Goal: Information Seeking & Learning: Learn about a topic

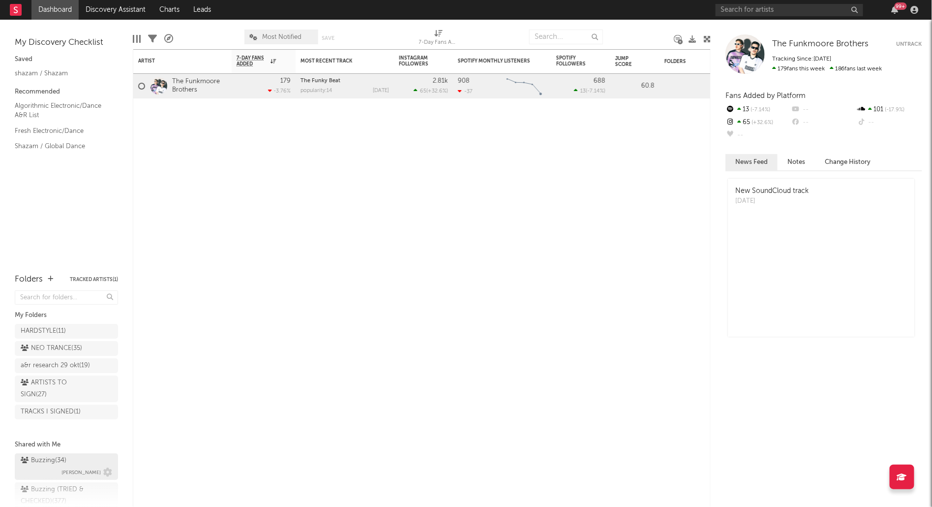
click at [54, 455] on div "Buzzing ( 34 )" at bounding box center [44, 461] width 46 height 12
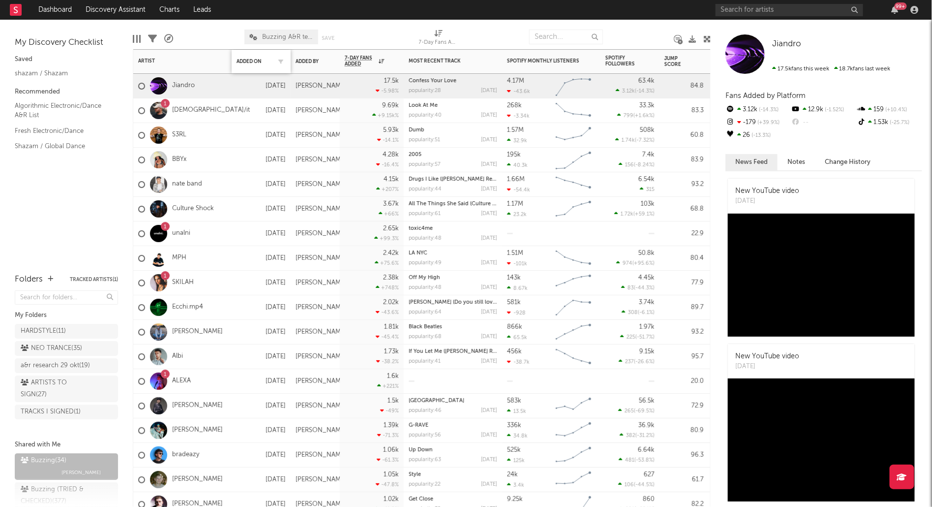
click at [249, 58] on div "Added On" at bounding box center [261, 61] width 49 height 21
click at [246, 61] on div "Added On" at bounding box center [254, 62] width 34 height 6
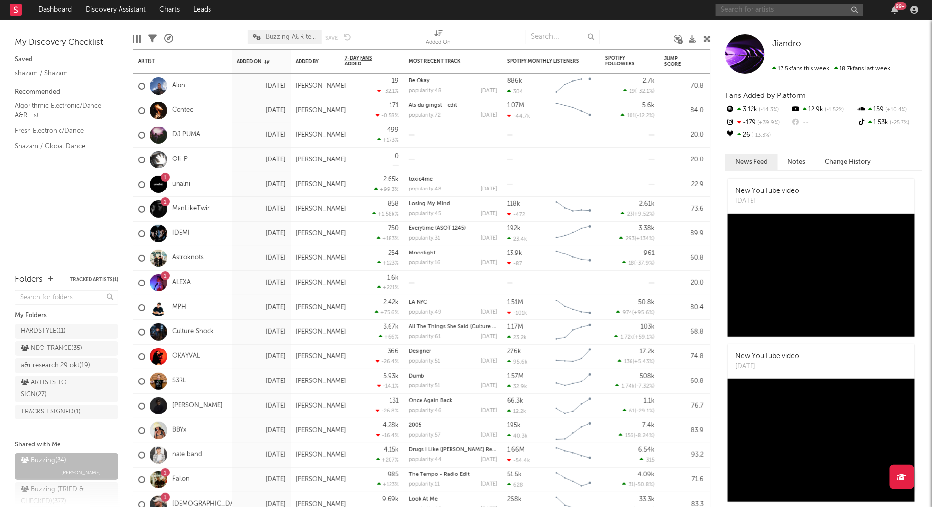
click at [751, 8] on input "text" at bounding box center [790, 10] width 148 height 12
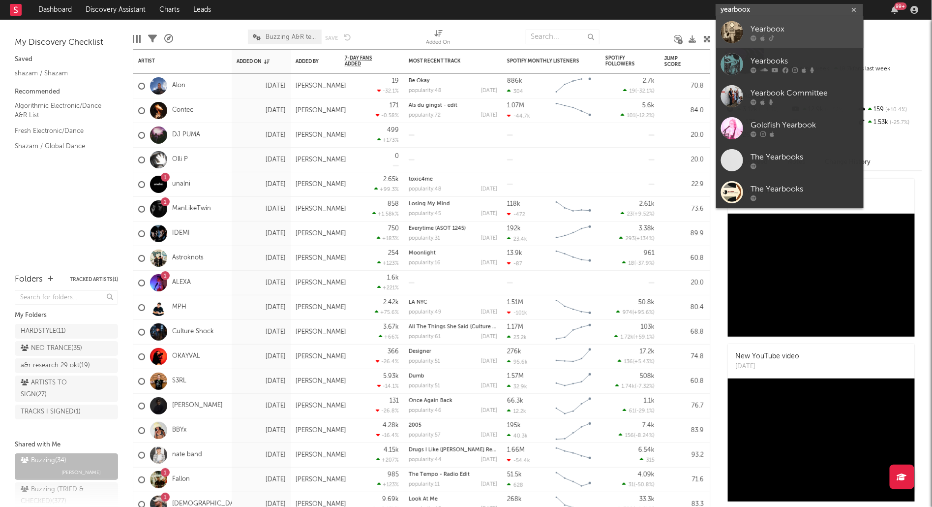
type input "yearboox"
click at [790, 33] on div "Yearboox" at bounding box center [805, 30] width 108 height 12
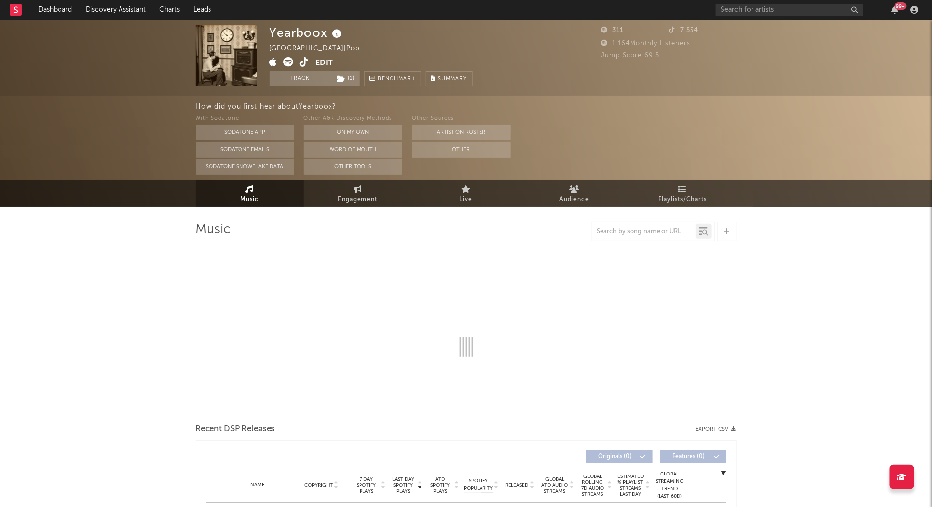
select select "6m"
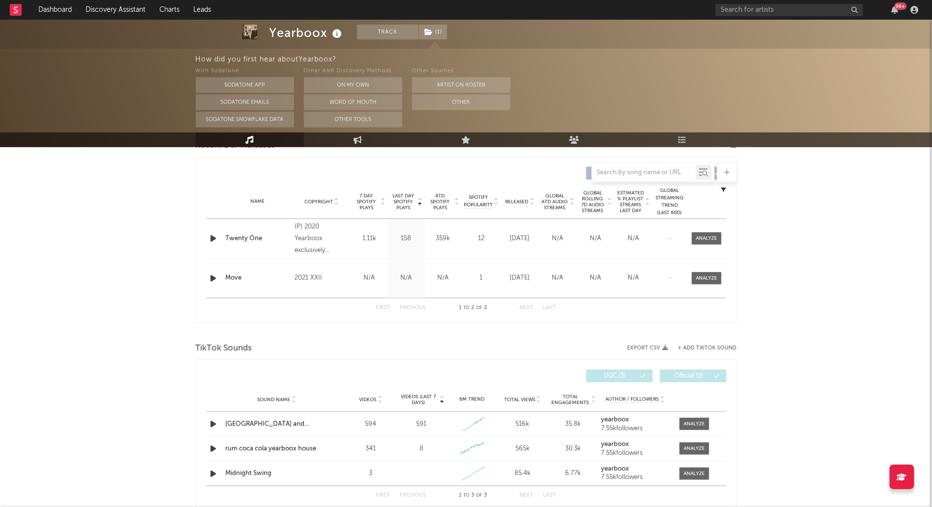
scroll to position [362, 0]
click at [693, 423] on div at bounding box center [694, 423] width 21 height 7
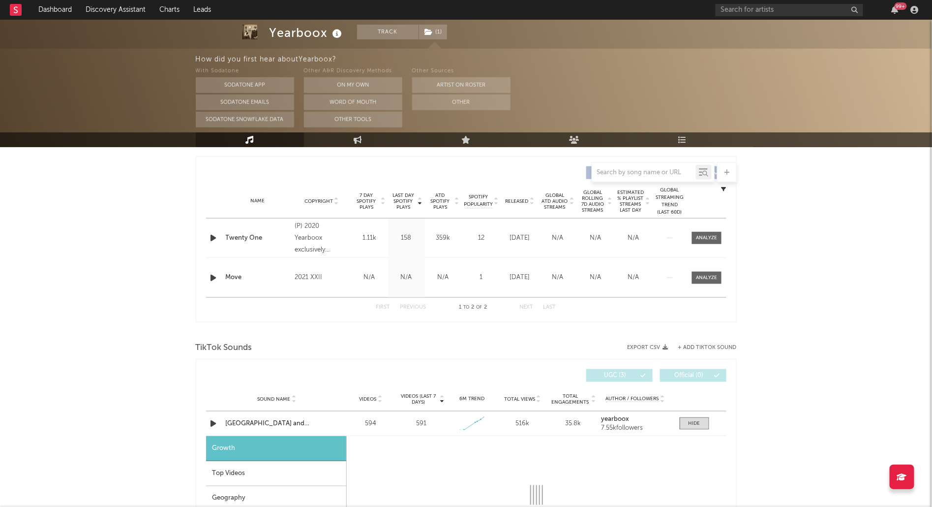
select select "1w"
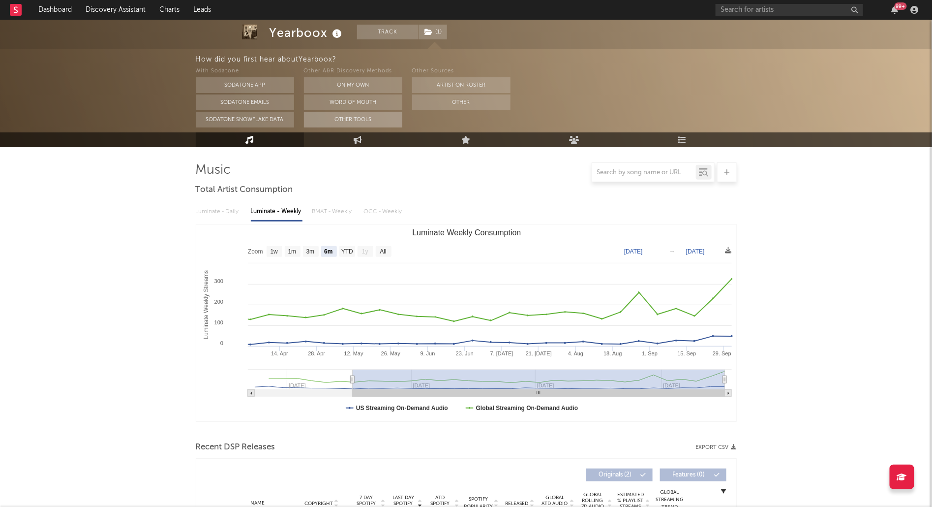
scroll to position [0, 0]
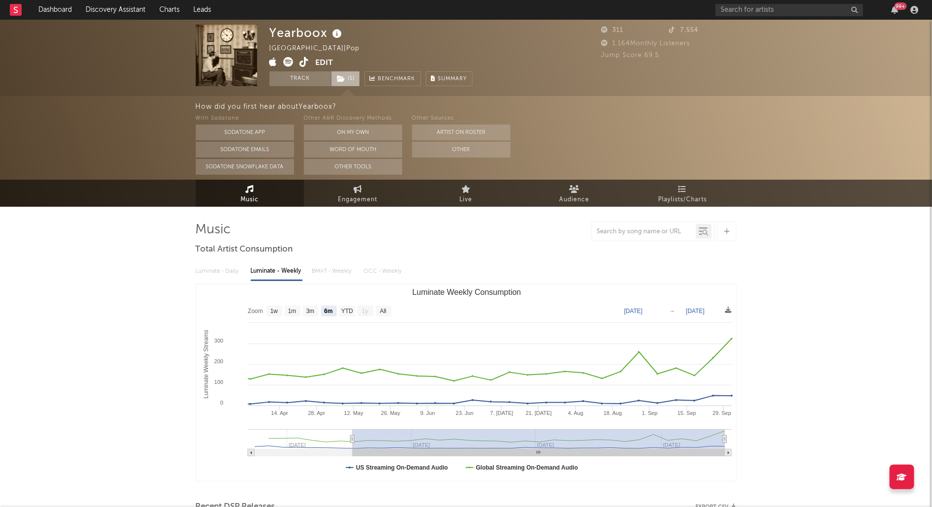
click at [348, 78] on span "( 1 )" at bounding box center [345, 78] width 29 height 15
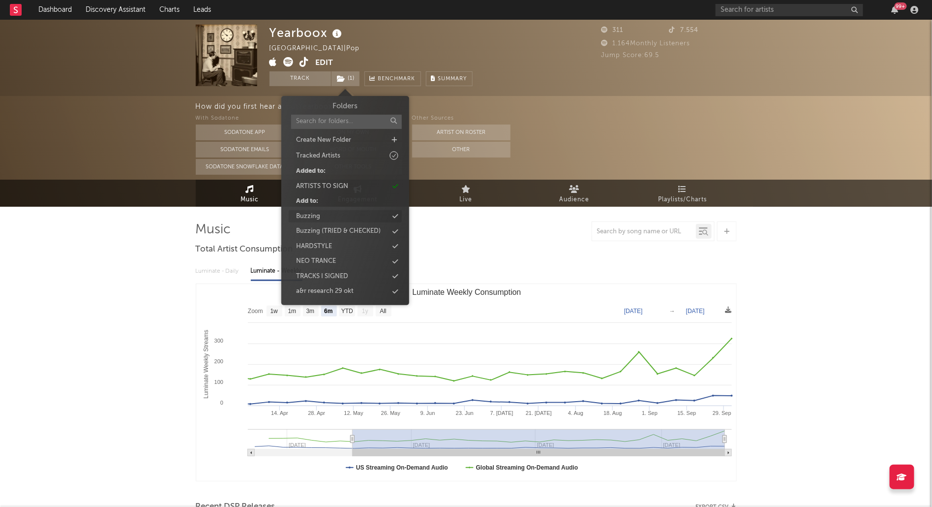
click at [328, 218] on div "Buzzing" at bounding box center [345, 216] width 113 height 13
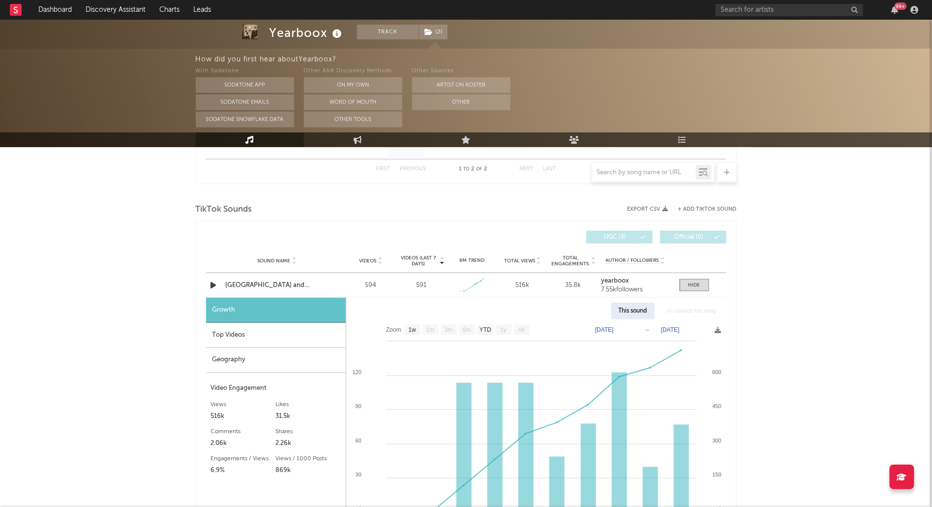
scroll to position [506, 0]
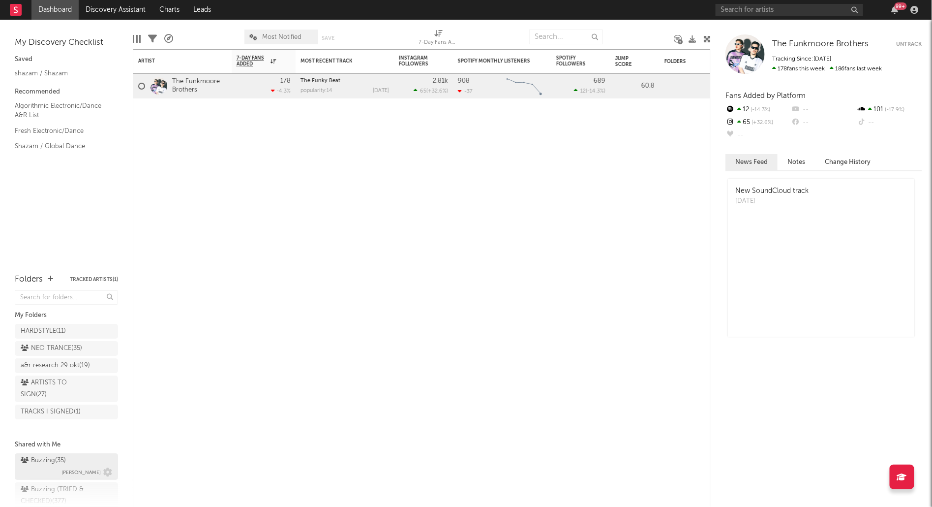
click at [52, 459] on div "Buzzing ( 35 )" at bounding box center [43, 461] width 45 height 12
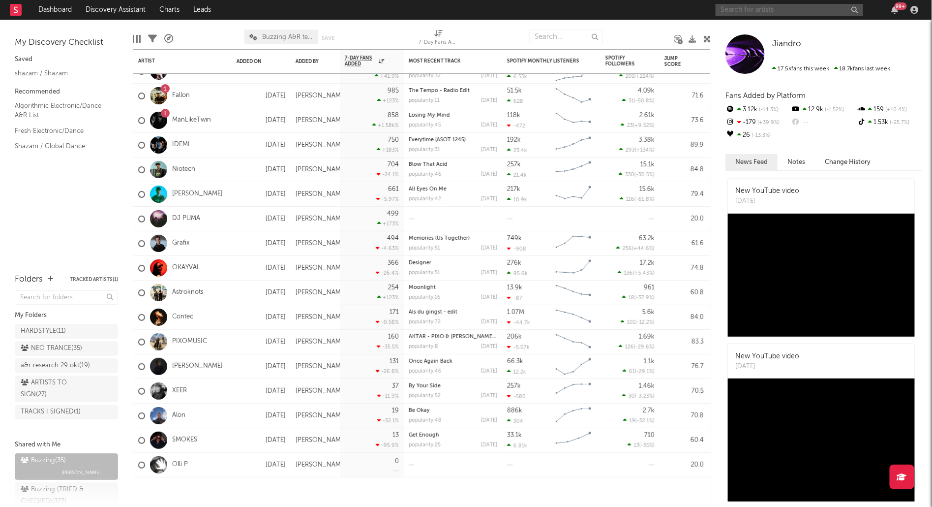
click at [798, 11] on input "text" at bounding box center [790, 10] width 148 height 12
type input "yearboox"
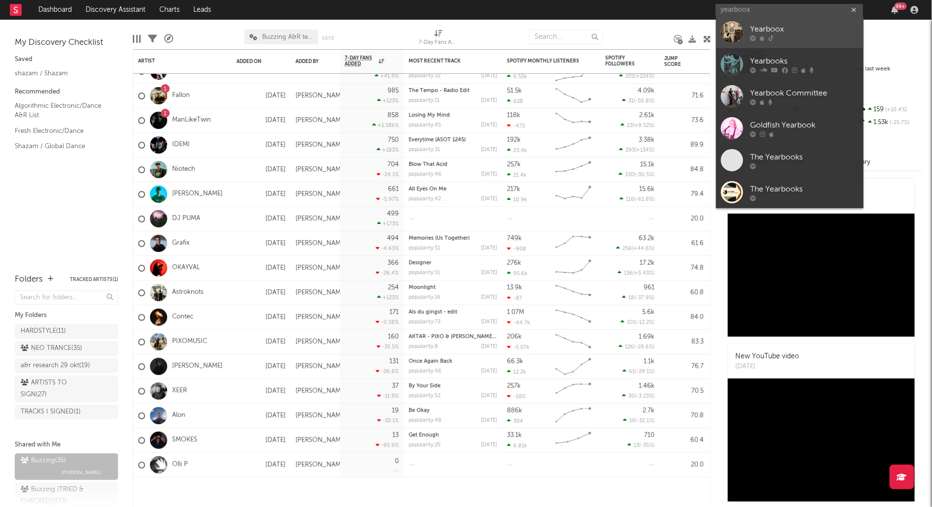
click at [800, 34] on div "Yearboox" at bounding box center [805, 30] width 108 height 12
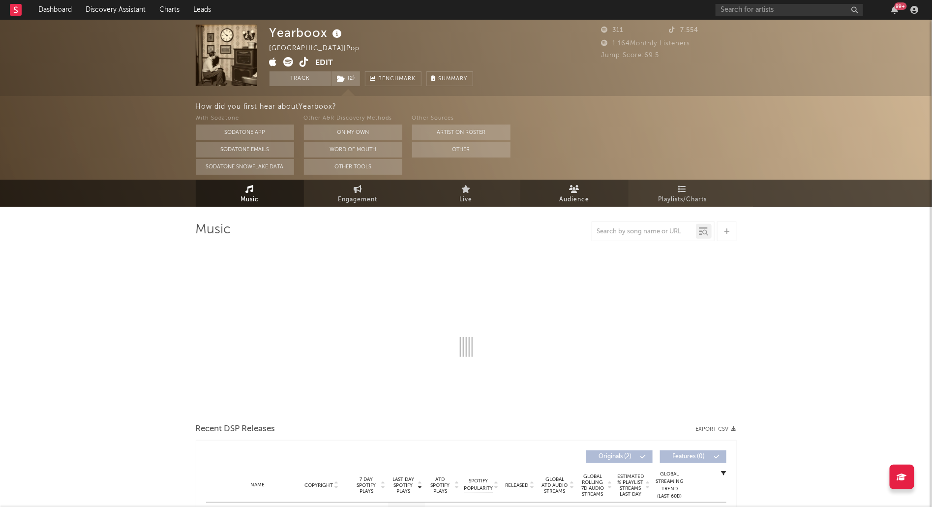
select select "6m"
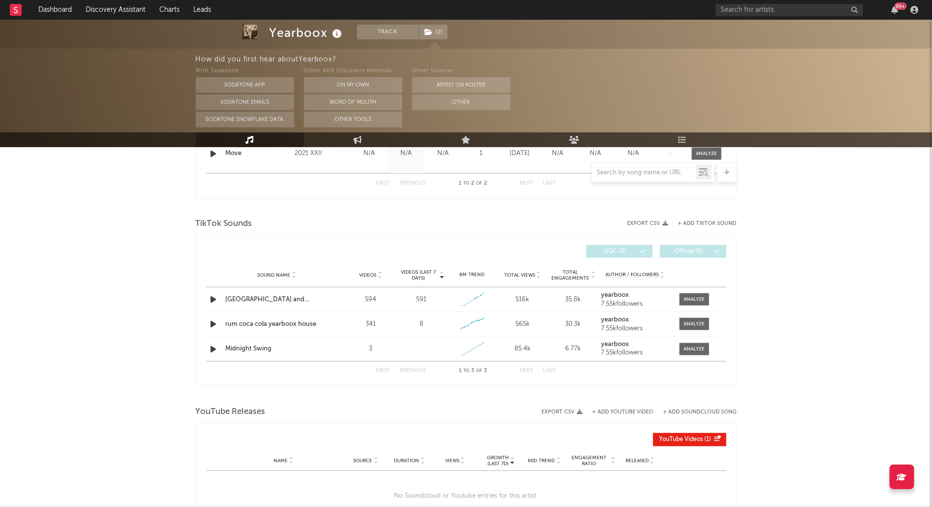
scroll to position [490, 0]
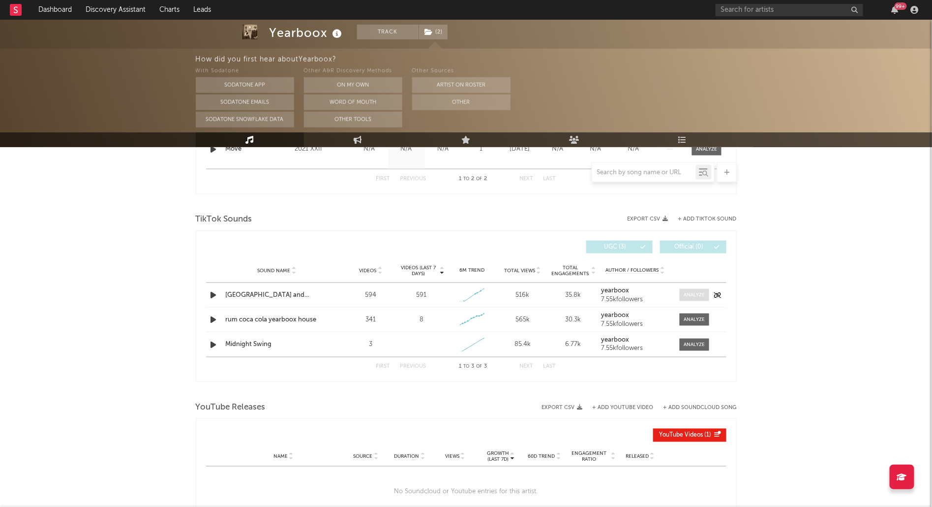
click at [700, 293] on div at bounding box center [694, 294] width 21 height 7
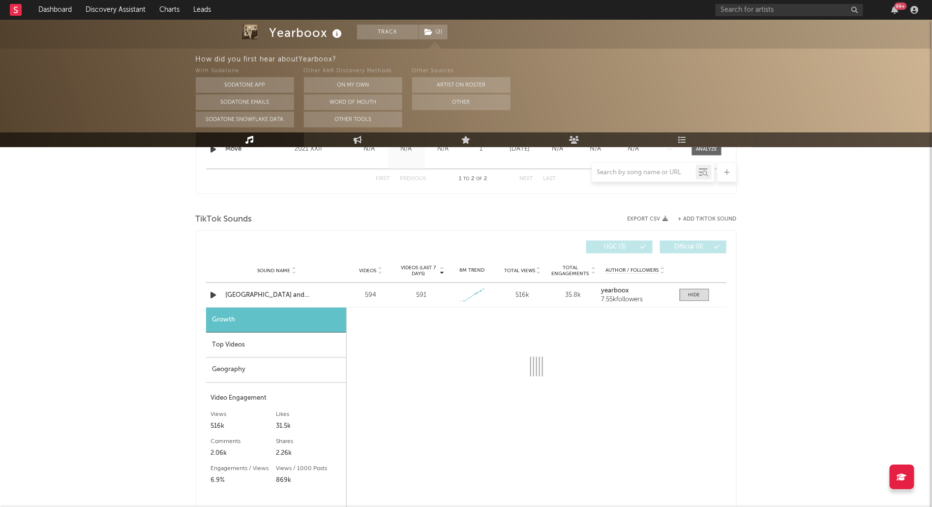
scroll to position [494, 0]
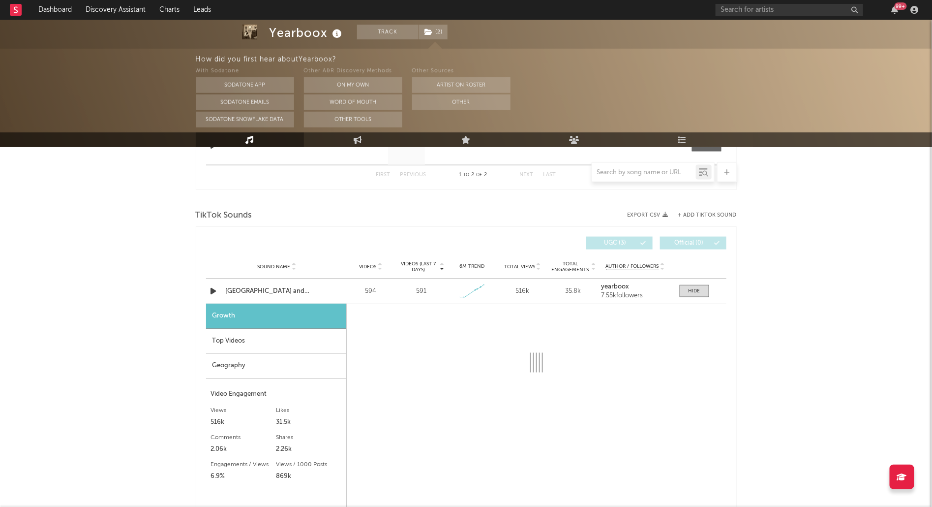
select select "1w"
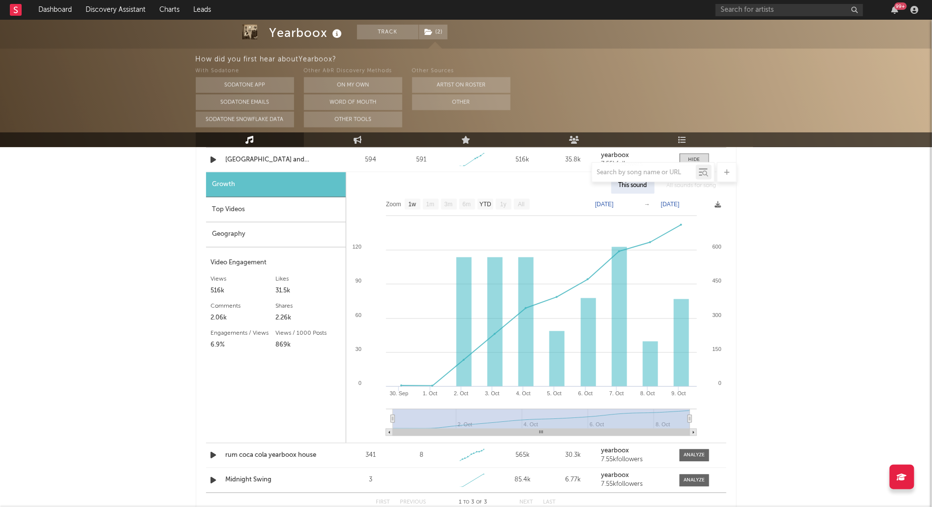
scroll to position [601, 0]
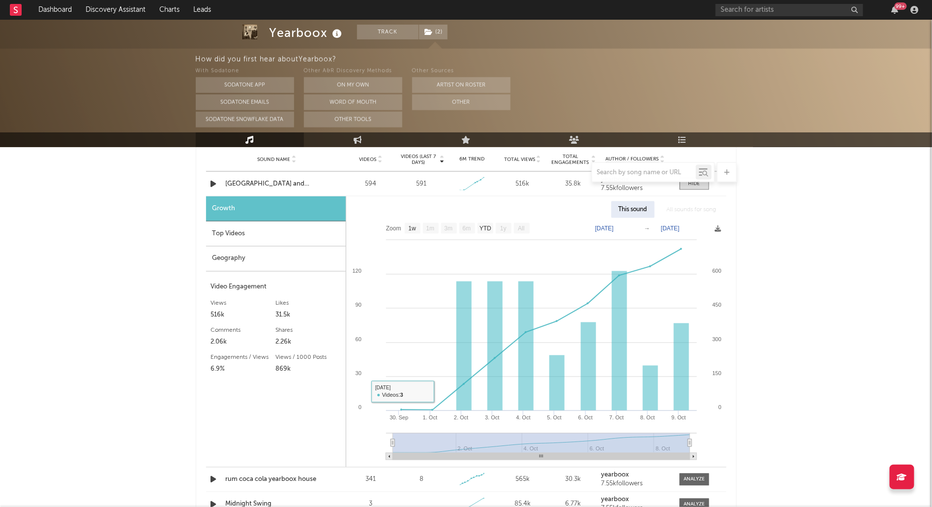
click at [267, 231] on div "Top Videos" at bounding box center [276, 233] width 140 height 25
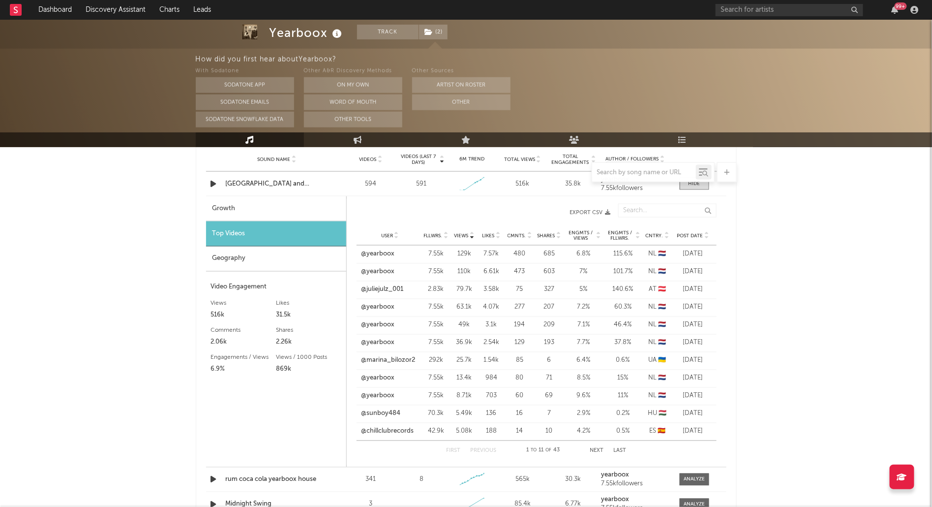
click at [696, 233] on span "Post Date" at bounding box center [690, 236] width 26 height 6
click at [462, 234] on span "Views" at bounding box center [462, 236] width 14 height 6
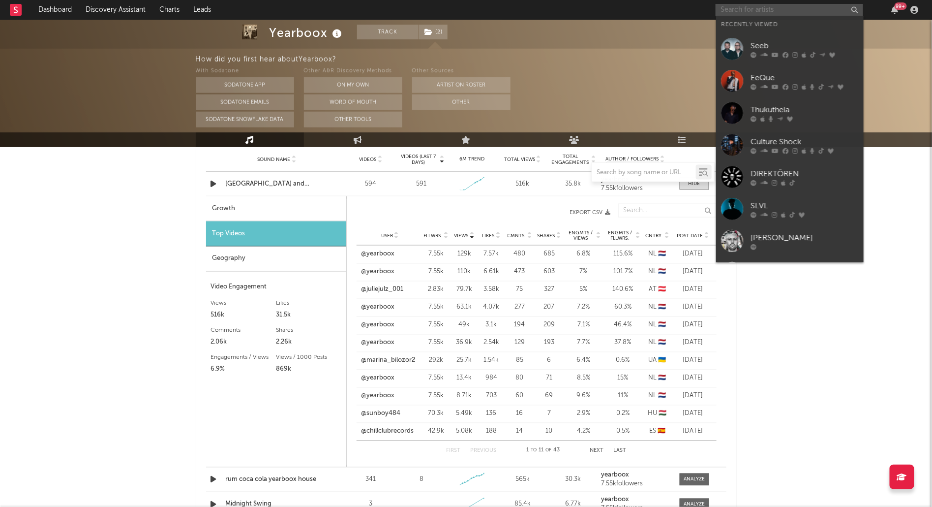
click at [768, 7] on input "text" at bounding box center [790, 10] width 148 height 12
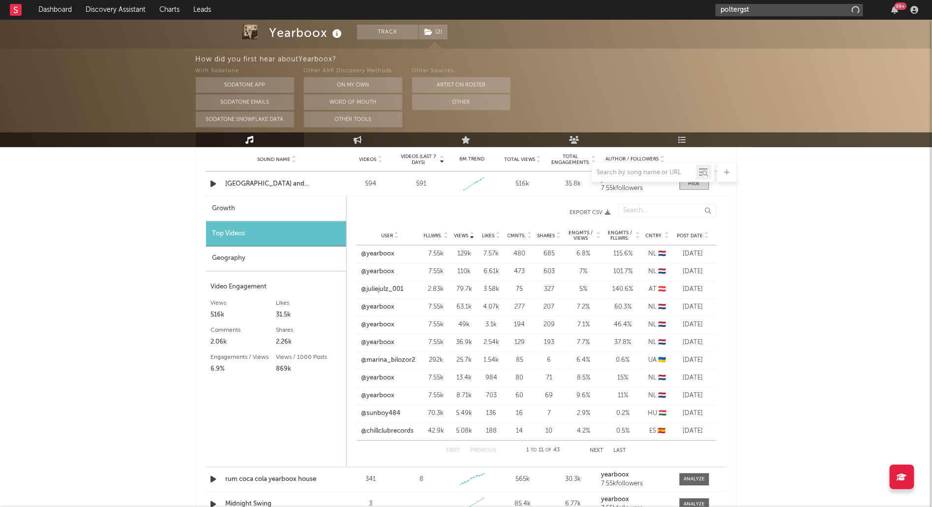
type input "poltergst"
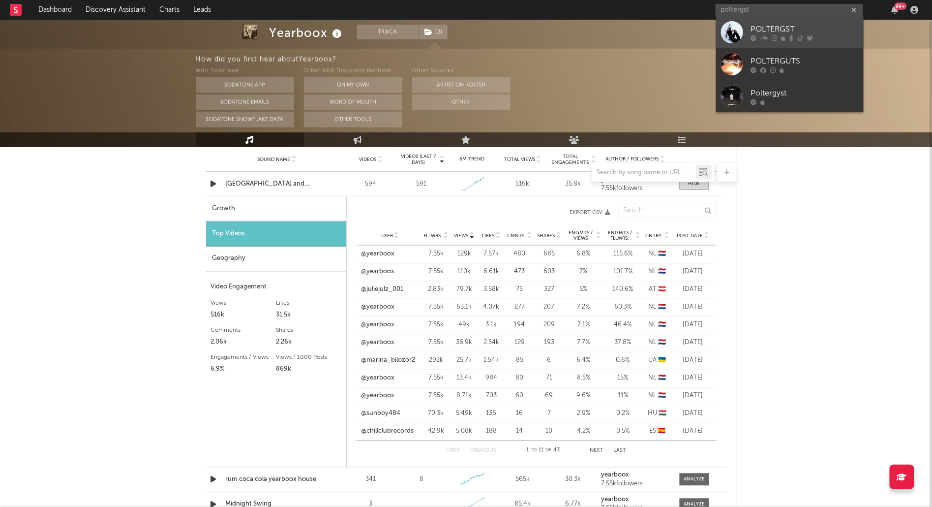
click at [781, 27] on div "POLTERGST" at bounding box center [805, 30] width 108 height 12
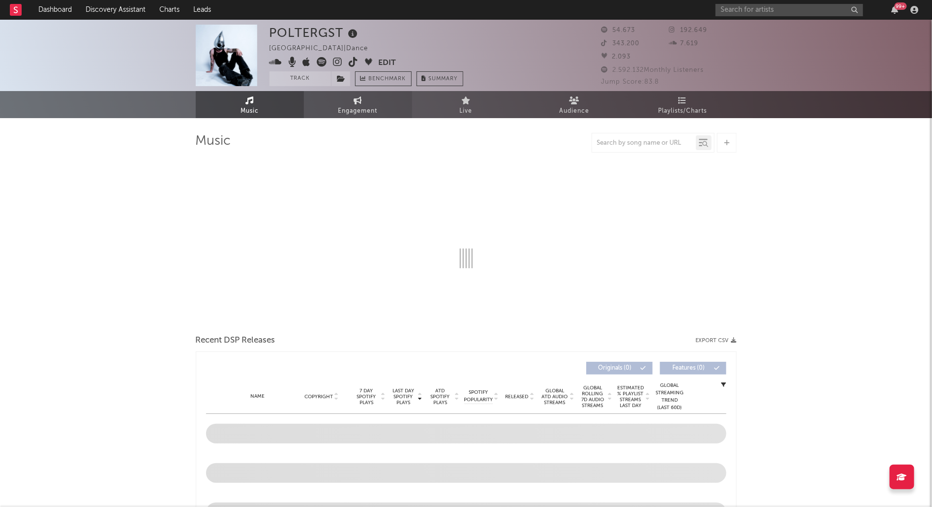
select select "6m"
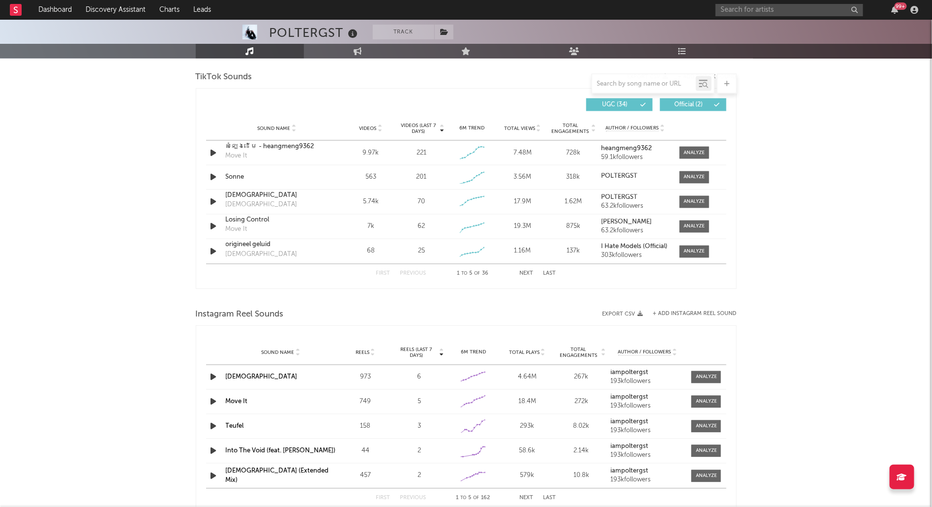
scroll to position [682, 0]
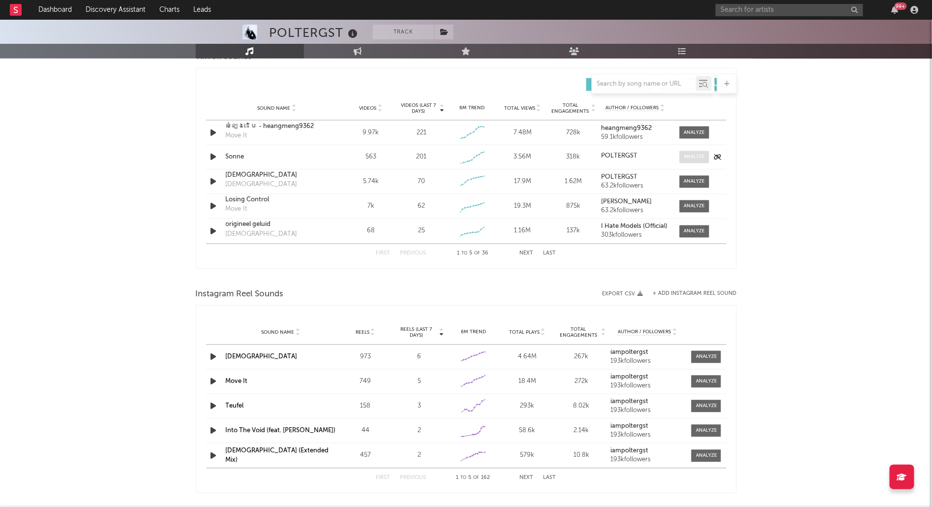
click at [694, 154] on div at bounding box center [694, 156] width 21 height 7
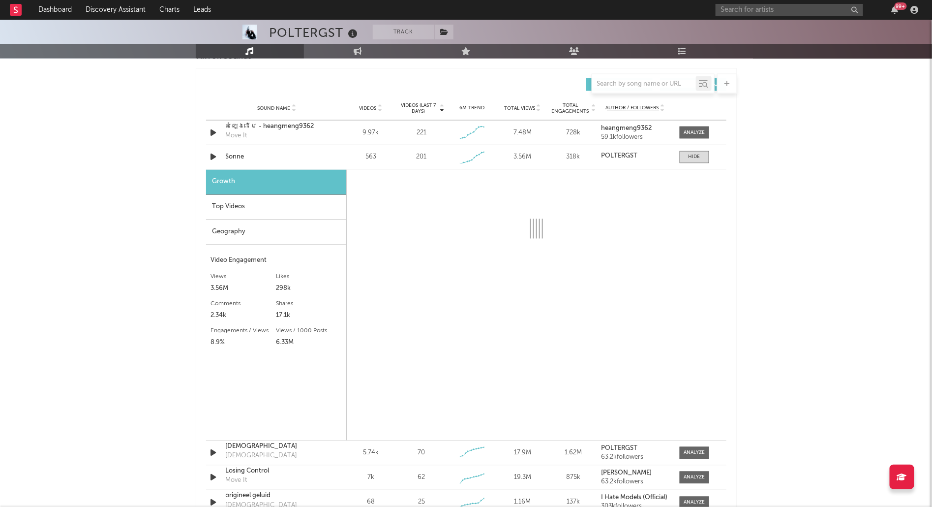
select select "1w"
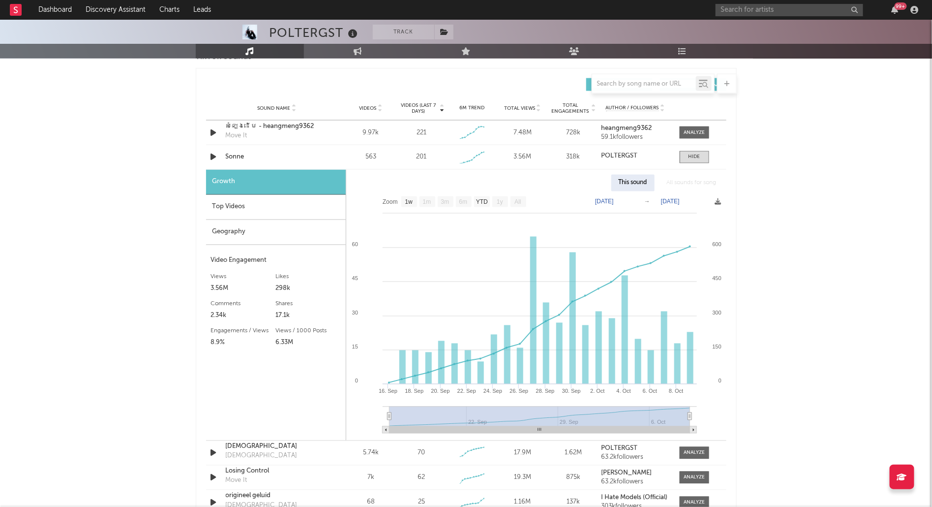
click at [266, 208] on div "Top Videos" at bounding box center [276, 207] width 140 height 25
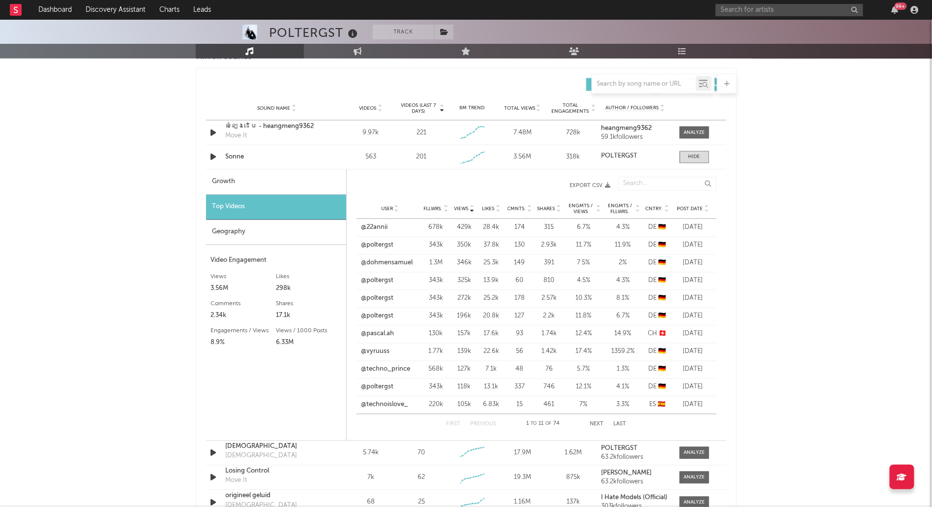
click at [244, 178] on div "Growth" at bounding box center [276, 182] width 140 height 25
select select "1w"
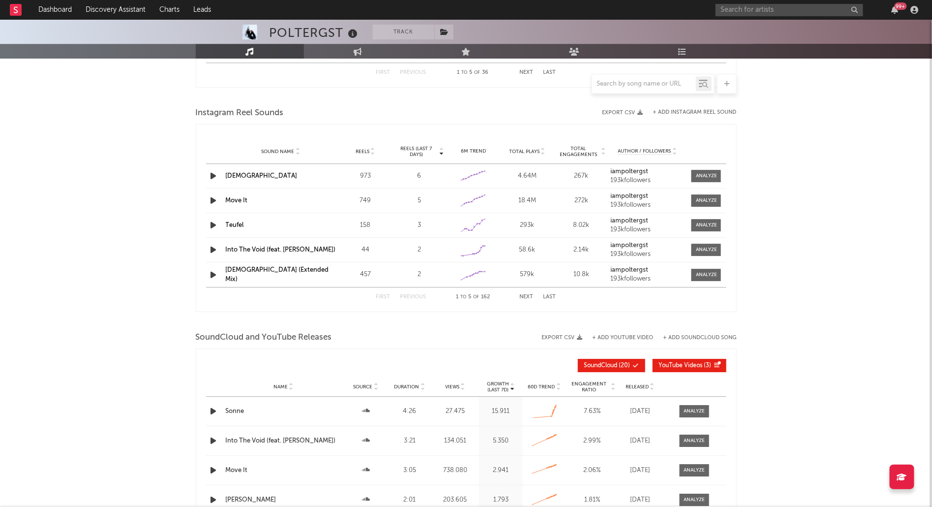
scroll to position [1149, 0]
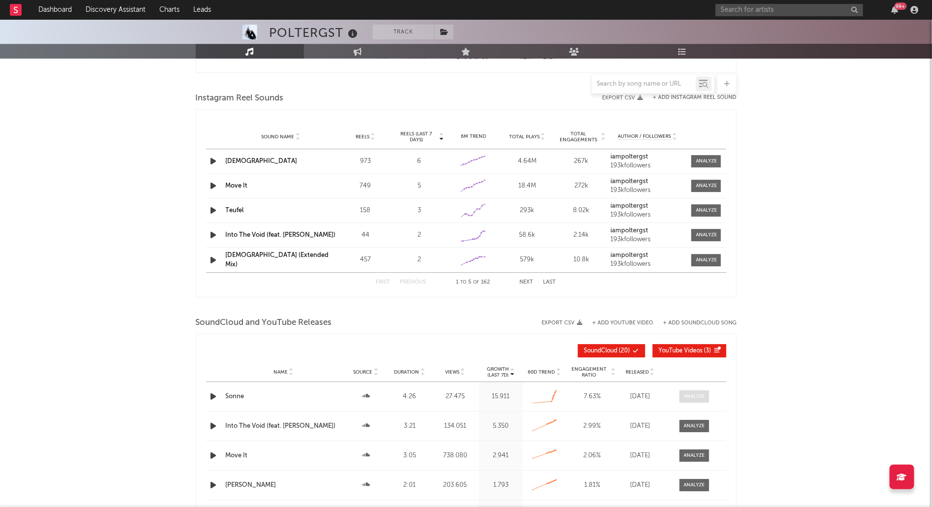
click at [702, 397] on div at bounding box center [694, 396] width 21 height 7
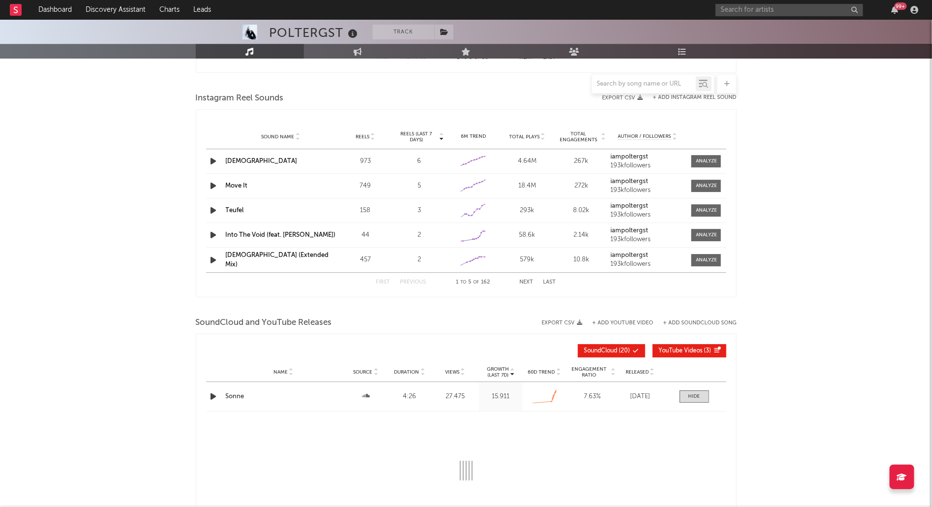
select select "All"
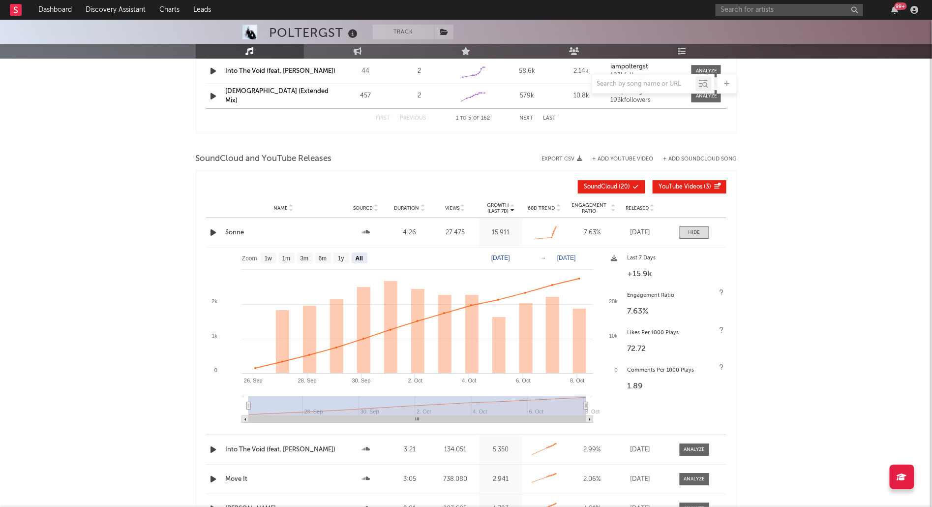
scroll to position [1312, 0]
